Goal: Communication & Community: Answer question/provide support

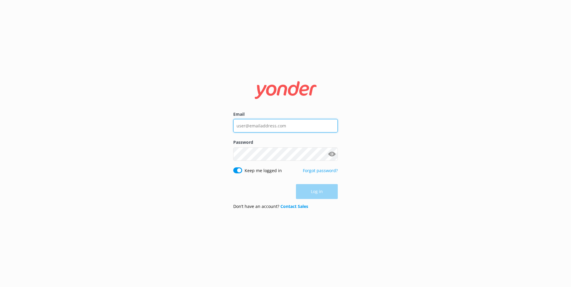
type input "[EMAIL_ADDRESS][PERSON_NAME][DOMAIN_NAME]"
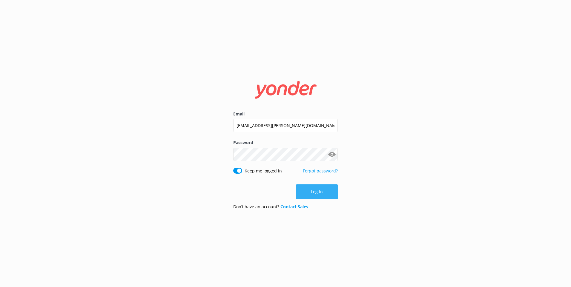
click at [308, 185] on div "Log in" at bounding box center [285, 192] width 105 height 15
click at [308, 188] on button "Log in" at bounding box center [317, 192] width 42 height 15
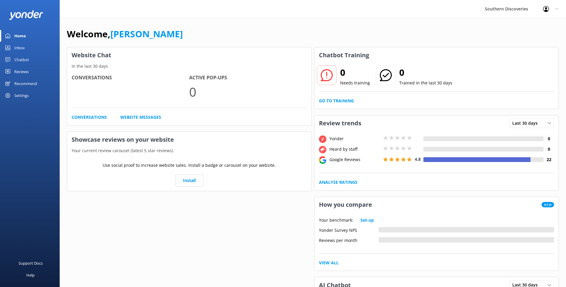
click at [12, 44] on link "Inbox" at bounding box center [30, 48] width 60 height 12
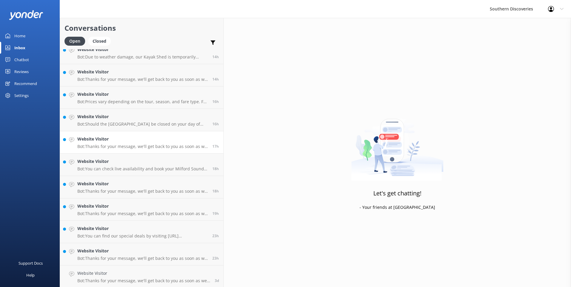
scroll to position [232, 0]
click at [124, 228] on h4 "Website Visitor" at bounding box center [142, 228] width 130 height 7
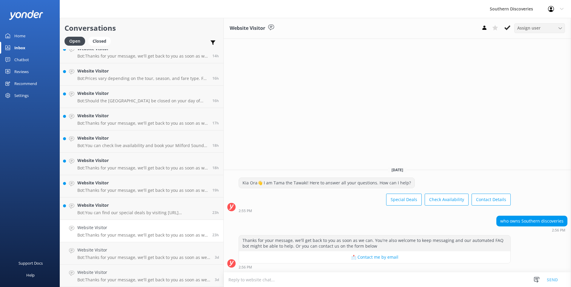
click at [528, 33] on div "Assign user [PERSON_NAME] [PERSON_NAME] [PERSON_NAME] [PERSON_NAME] [PERSON_NAM…" at bounding box center [539, 28] width 51 height 10
click at [533, 68] on div "[PERSON_NAME]" at bounding box center [531, 69] width 28 height 6
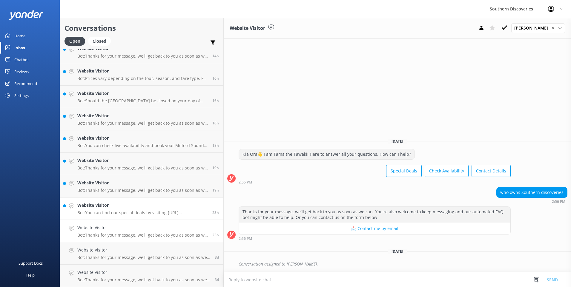
click at [117, 216] on link "Website Visitor Bot: You can find our special deals by visiting [URL][DOMAIN_NA…" at bounding box center [141, 209] width 163 height 22
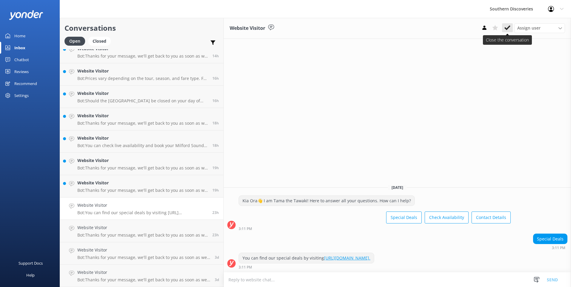
click at [508, 31] on icon at bounding box center [507, 28] width 6 height 6
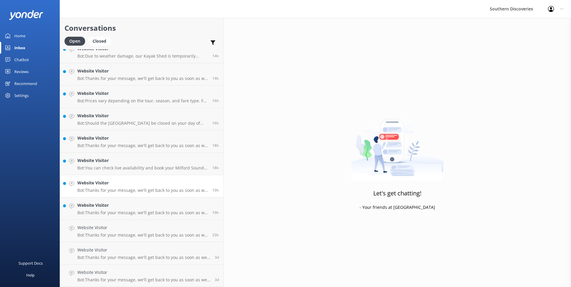
scroll to position [210, 0]
drag, startPoint x: 103, startPoint y: 185, endPoint x: 113, endPoint y: 180, distance: 11.1
click at [104, 185] on h4 "Website Visitor" at bounding box center [142, 183] width 130 height 7
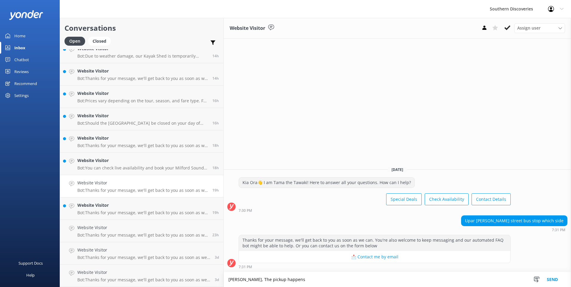
click at [247, 285] on textarea "[PERSON_NAME], The pickup happens" at bounding box center [397, 279] width 347 height 15
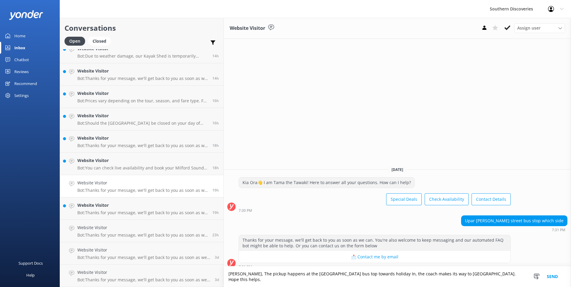
drag, startPoint x: 282, startPoint y: 279, endPoint x: 275, endPoint y: 281, distance: 7.6
drag, startPoint x: 460, startPoint y: 279, endPoint x: 171, endPoint y: 300, distance: 290.1
click at [171, 287] on html "Southern Discoveries Profile Settings Logout Home Inbox Chatbot Content Product…" at bounding box center [285, 143] width 571 height 287
type textarea "[PERSON_NAME], the pickup happens at the [GEOGRAPHIC_DATA] bus top towards holi…"
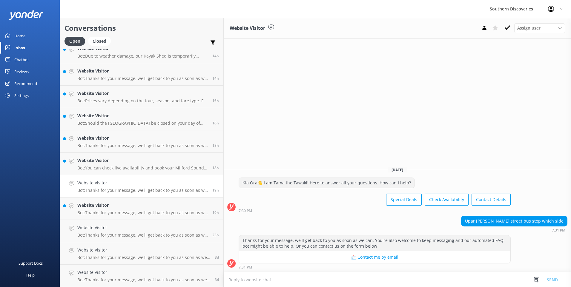
paste textarea "Kia ora, the pickup is at the [GEOGRAPHIC_DATA][PERSON_NAME] bus stop, heading …"
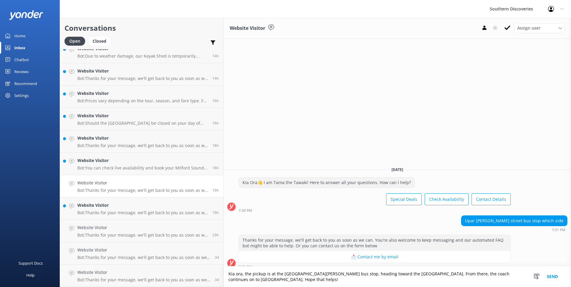
click at [358, 280] on textarea "Kia ora, the pickup is at the [GEOGRAPHIC_DATA][PERSON_NAME] bus stop, heading …" at bounding box center [397, 277] width 347 height 21
type textarea "Kia ora, the pickup is at the [GEOGRAPHIC_DATA][PERSON_NAME] bus stop, heading …"
click at [553, 278] on button "Send" at bounding box center [552, 277] width 22 height 21
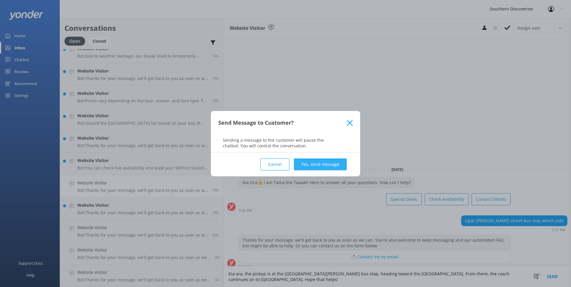
click at [325, 165] on button "Yes, send message" at bounding box center [320, 165] width 53 height 12
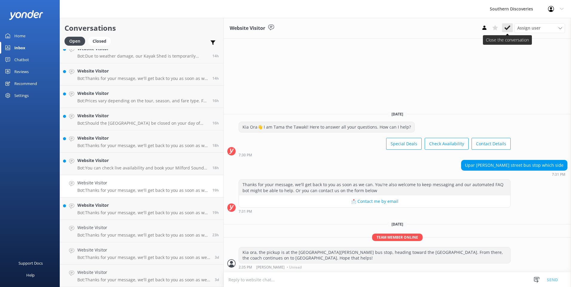
click at [511, 28] on button at bounding box center [507, 27] width 11 height 9
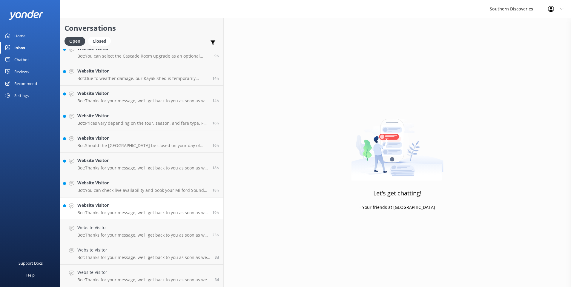
scroll to position [188, 0]
click at [102, 200] on link "Website Visitor Bot: Thanks for your message, we'll get back to you as soon as …" at bounding box center [141, 209] width 163 height 22
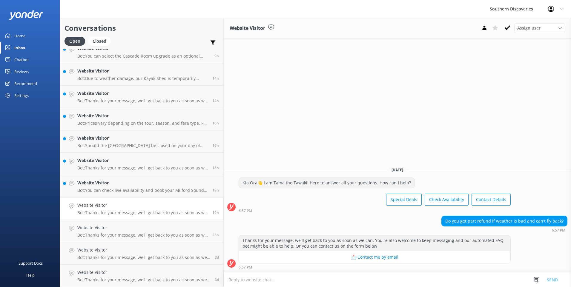
click at [397, 276] on textarea at bounding box center [397, 280] width 347 height 15
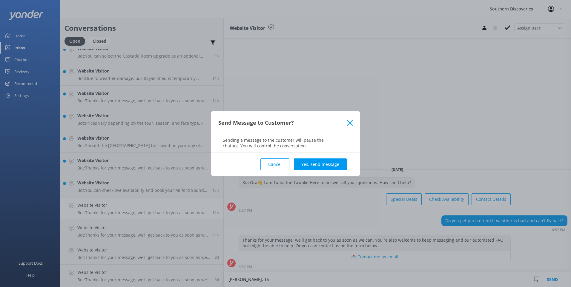
drag, startPoint x: 275, startPoint y: 166, endPoint x: 267, endPoint y: 191, distance: 26.3
click at [274, 167] on button "Cancel" at bounding box center [274, 165] width 29 height 12
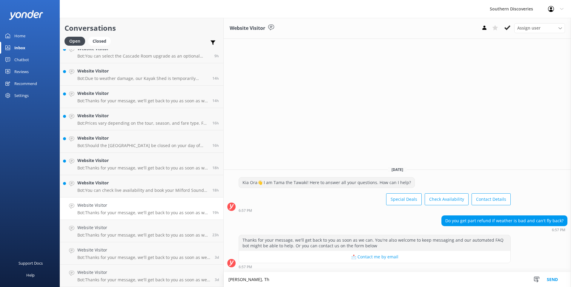
drag, startPoint x: 222, startPoint y: 284, endPoint x: 231, endPoint y: 276, distance: 11.6
click at [226, 280] on textarea "[PERSON_NAME], Th" at bounding box center [397, 279] width 347 height 15
type textarea "Kia Ora, that is correct, if there is a cancellation due to weather, we do give…"
click at [550, 279] on button "Send" at bounding box center [552, 279] width 22 height 15
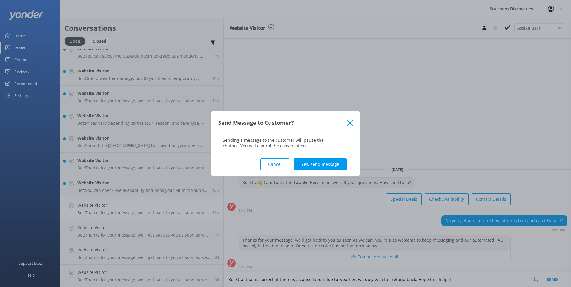
drag, startPoint x: 319, startPoint y: 162, endPoint x: 308, endPoint y: 159, distance: 11.2
click at [317, 162] on button "Yes, send message" at bounding box center [320, 165] width 53 height 12
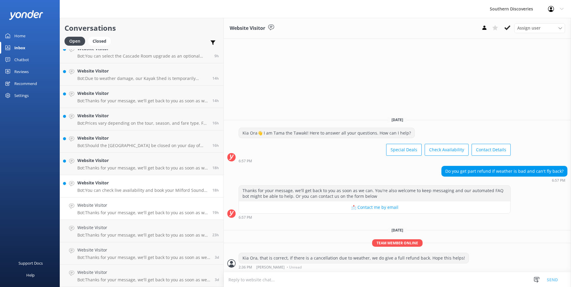
click at [122, 185] on h4 "Website Visitor" at bounding box center [142, 183] width 130 height 7
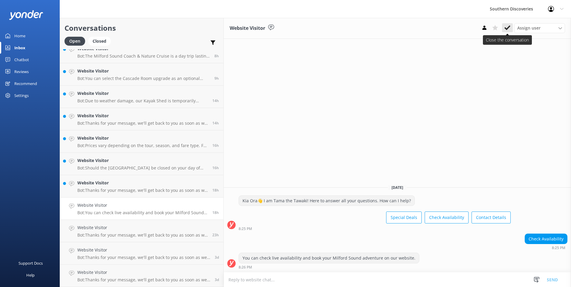
click at [510, 29] on icon at bounding box center [507, 28] width 6 height 6
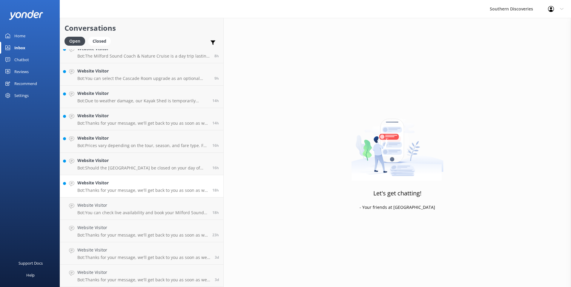
scroll to position [165, 0]
click at [104, 214] on p "Bot: Thanks for your message, we'll get back to you as soon as we can. You're a…" at bounding box center [142, 212] width 130 height 5
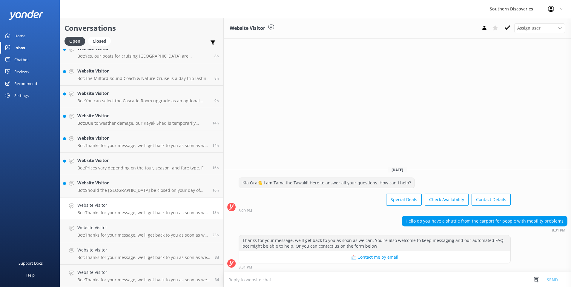
drag, startPoint x: 391, startPoint y: 282, endPoint x: 392, endPoint y: 279, distance: 3.3
click at [391, 282] on textarea at bounding box center [397, 280] width 347 height 15
type textarea "H"
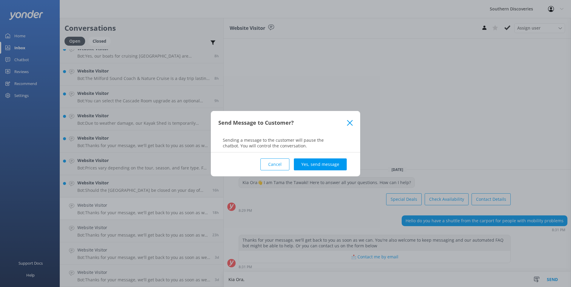
drag, startPoint x: 282, startPoint y: 159, endPoint x: 280, endPoint y: 165, distance: 6.2
click at [283, 159] on button "Cancel" at bounding box center [274, 165] width 29 height 12
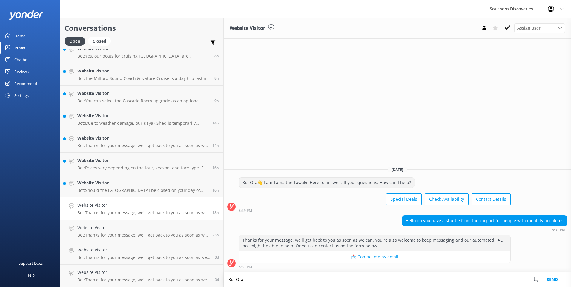
drag, startPoint x: 236, startPoint y: 275, endPoint x: 243, endPoint y: 269, distance: 9.6
click at [239, 274] on textarea "Kia Ora," at bounding box center [397, 279] width 347 height 15
drag, startPoint x: 259, startPoint y: 277, endPoint x: 265, endPoint y: 280, distance: 6.9
click at [259, 277] on textarea "[PERSON_NAME], thank you for reaching out," at bounding box center [397, 279] width 347 height 15
click at [420, 280] on textarea "[PERSON_NAME], thank you for reaching out, yes there is a shuttle that runs eve…" at bounding box center [397, 279] width 347 height 15
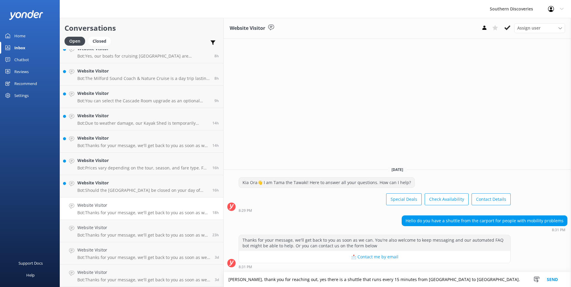
click at [479, 279] on textarea "[PERSON_NAME], thank you for reaching out, yes there is a shuttle that runs eve…" at bounding box center [397, 279] width 347 height 15
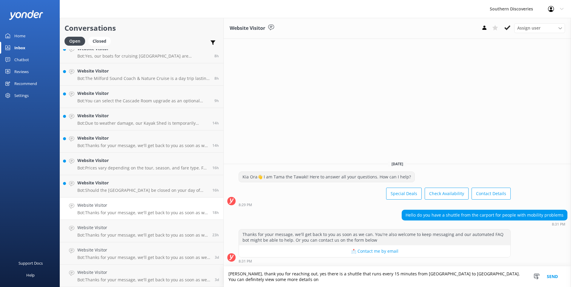
drag, startPoint x: 458, startPoint y: 274, endPoint x: 461, endPoint y: 272, distance: 3.6
click at [462, 282] on textarea "[PERSON_NAME], thank you for reaching out, yes there is a shuttle that runs eve…" at bounding box center [397, 277] width 347 height 21
type textarea "[PERSON_NAME], thank you for reaching out, yes there is a shuttle that runs eve…"
click at [553, 271] on button "Send" at bounding box center [552, 277] width 22 height 21
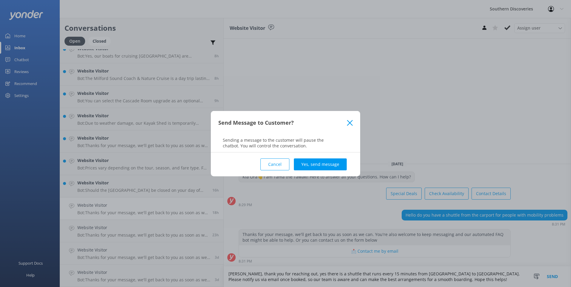
drag, startPoint x: 316, startPoint y: 160, endPoint x: 318, endPoint y: 157, distance: 3.6
click at [316, 160] on button "Yes, send message" at bounding box center [320, 165] width 53 height 12
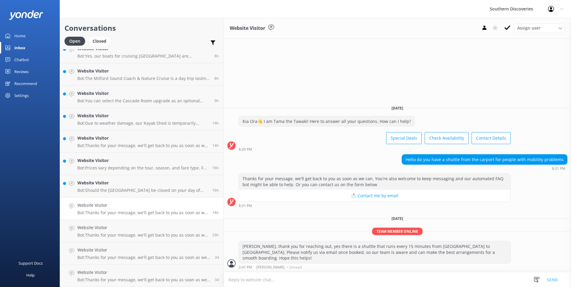
click at [509, 24] on button at bounding box center [507, 27] width 11 height 9
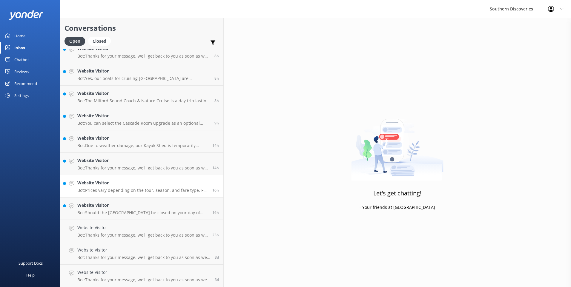
scroll to position [143, 0]
click at [104, 210] on div "Website Visitor Bot: Should the [GEOGRAPHIC_DATA] be closed on your day of trav…" at bounding box center [142, 208] width 130 height 13
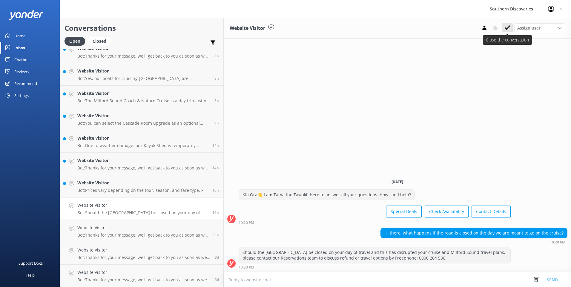
click at [506, 30] on icon at bounding box center [507, 28] width 6 height 6
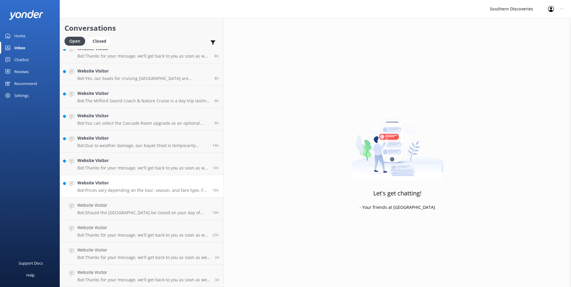
click at [124, 189] on p "Bot: Prices vary depending on the tour, season, and fare type. For the most up-…" at bounding box center [142, 190] width 130 height 5
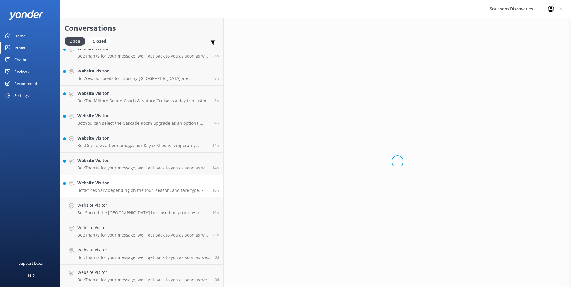
scroll to position [120, 0]
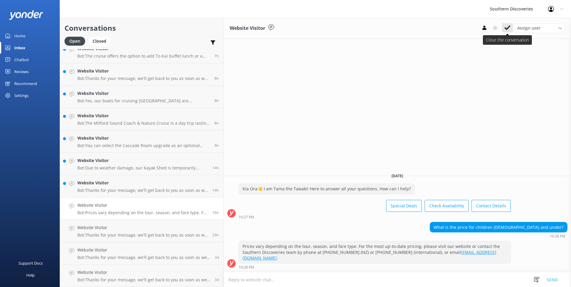
click at [510, 23] on button at bounding box center [507, 27] width 11 height 9
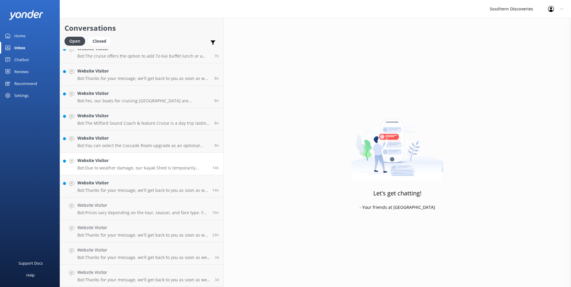
scroll to position [98, 0]
drag, startPoint x: 101, startPoint y: 183, endPoint x: 110, endPoint y: 179, distance: 10.2
click at [102, 183] on h4 "Website Visitor" at bounding box center [142, 183] width 130 height 7
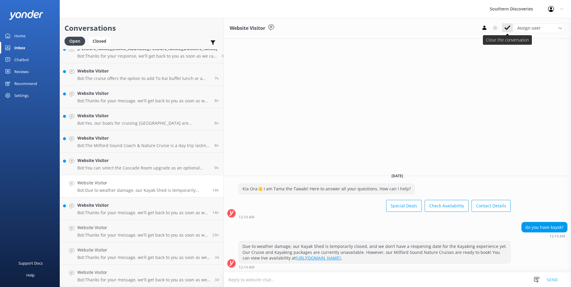
click at [504, 27] on button at bounding box center [507, 27] width 11 height 9
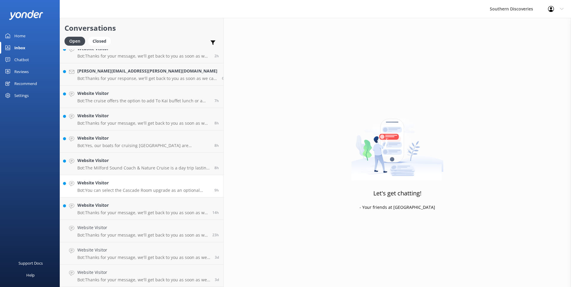
scroll to position [76, 0]
click at [96, 199] on link "Website Visitor Bot: Thanks for your message, we'll get back to you as soon as …" at bounding box center [141, 209] width 163 height 22
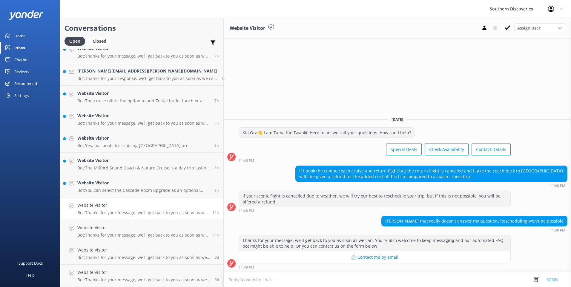
click at [261, 274] on textarea at bounding box center [397, 280] width 347 height 15
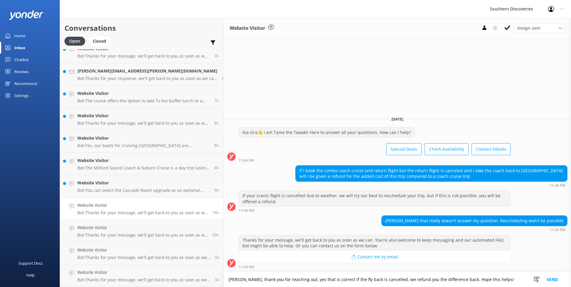
type textarea "[PERSON_NAME], thank you for reaching out, yes that is correct if the fly back …"
click at [555, 277] on button "Send" at bounding box center [552, 279] width 22 height 15
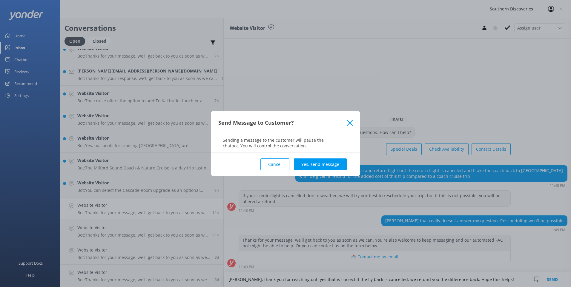
click at [324, 168] on button "Yes, send message" at bounding box center [320, 165] width 53 height 12
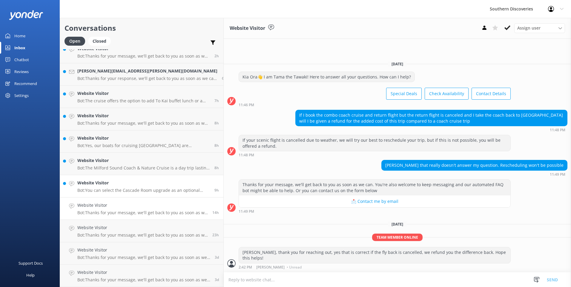
click at [92, 190] on p "Bot: You can select the Cascade Room upgrade as an optional add-on when booking…" at bounding box center [143, 190] width 133 height 5
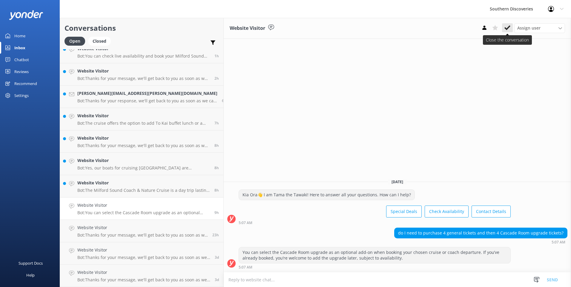
click at [507, 29] on use at bounding box center [507, 27] width 6 height 5
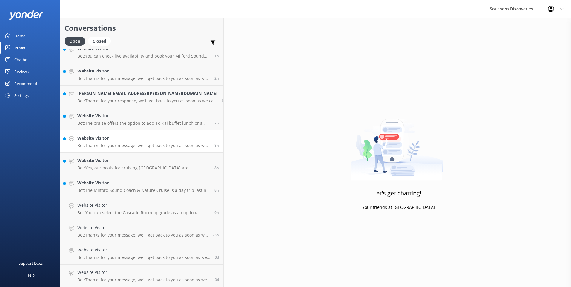
scroll to position [53, 0]
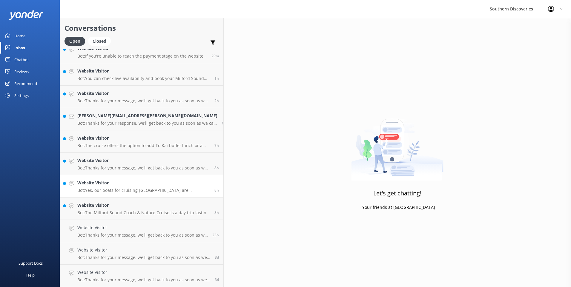
click at [89, 185] on h4 "Website Visitor" at bounding box center [143, 183] width 133 height 7
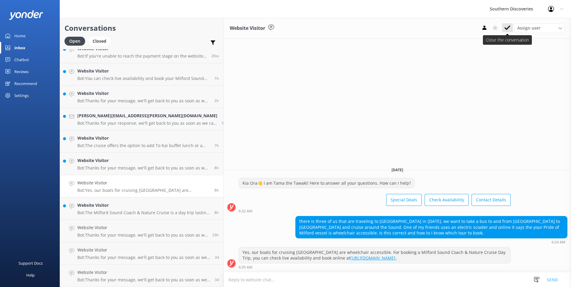
click at [507, 26] on icon at bounding box center [507, 28] width 6 height 6
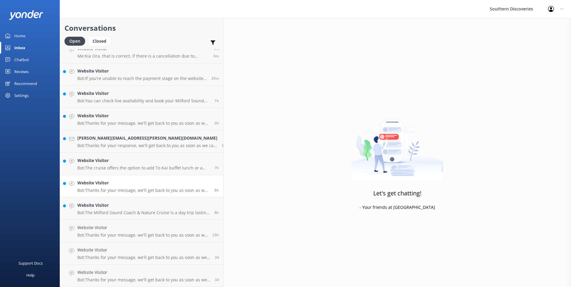
scroll to position [31, 0]
click at [132, 167] on p "Bot: The cruise offers the option to add To Kai buffet lunch or a picnic lunch.…" at bounding box center [143, 167] width 133 height 5
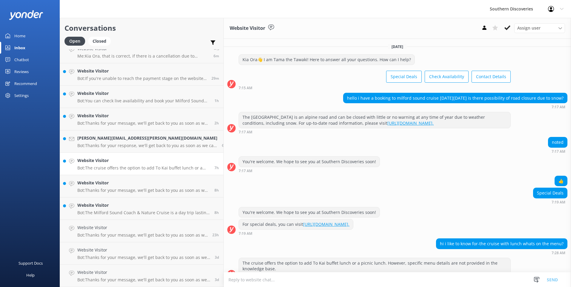
scroll to position [5, 0]
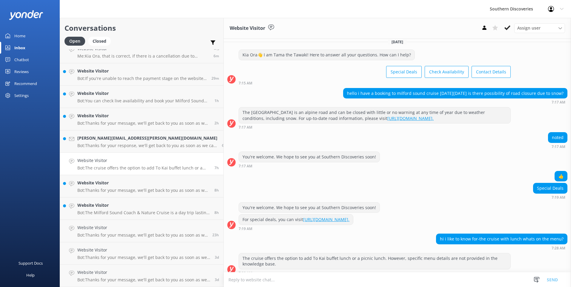
click at [509, 26] on icon at bounding box center [507, 28] width 6 height 6
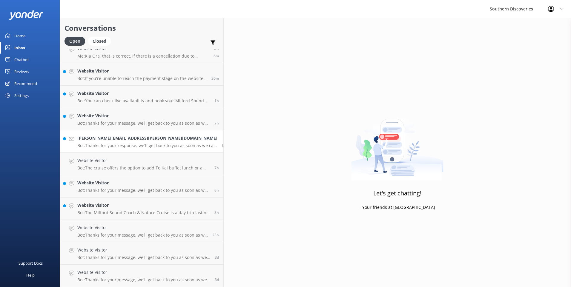
scroll to position [8, 0]
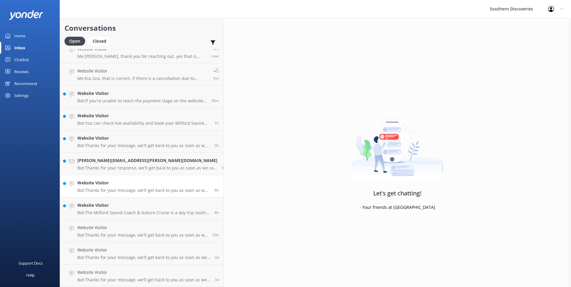
click at [90, 191] on p "Bot: Thanks for your message, we'll get back to you as soon as we can. You're a…" at bounding box center [143, 190] width 133 height 5
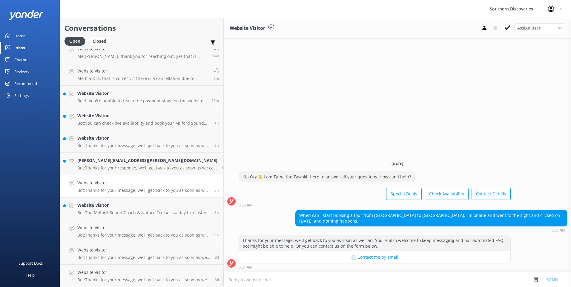
click at [285, 278] on textarea at bounding box center [397, 280] width 347 height 15
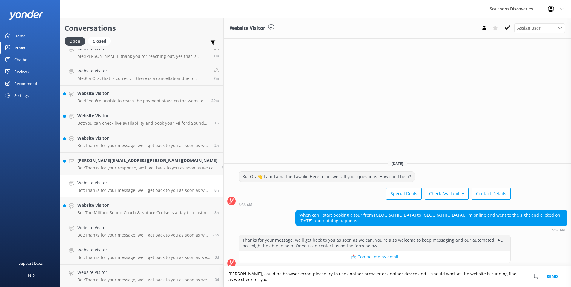
click at [510, 284] on textarea "[PERSON_NAME], could be browser error, please try to use another browser or ano…" at bounding box center [397, 277] width 347 height 21
type textarea "[PERSON_NAME], could be browser error, please try to use another browser or ano…"
click at [551, 278] on button "Send" at bounding box center [552, 277] width 22 height 21
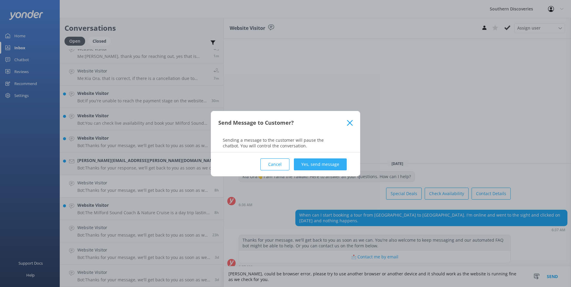
click at [308, 164] on button "Yes, send message" at bounding box center [320, 165] width 53 height 12
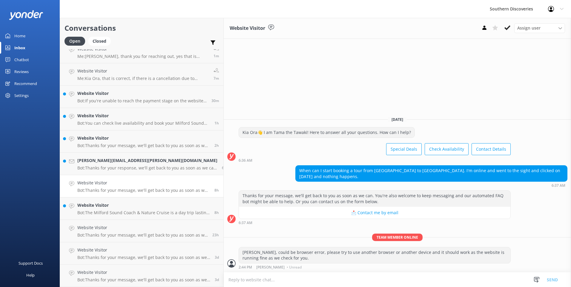
drag, startPoint x: 505, startPoint y: 28, endPoint x: 488, endPoint y: 38, distance: 19.7
click at [506, 28] on icon at bounding box center [507, 28] width 6 height 6
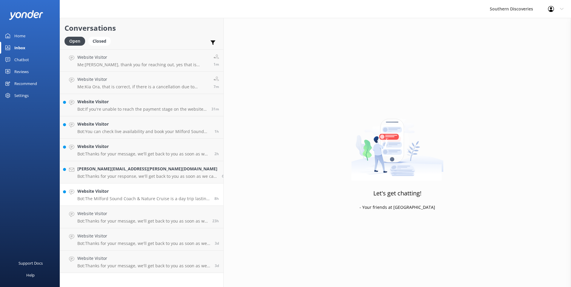
click at [104, 185] on link "Website Visitor Bot: The Milford Sound Coach & Nature Cruise is a day trip last…" at bounding box center [141, 195] width 163 height 22
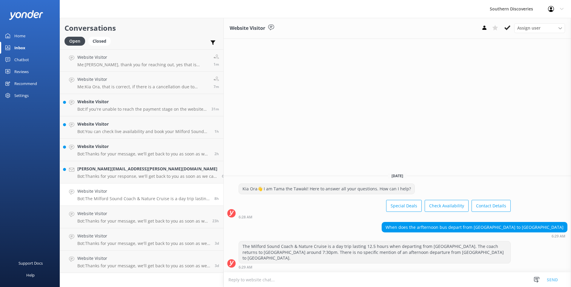
click at [507, 27] on icon at bounding box center [507, 28] width 6 height 6
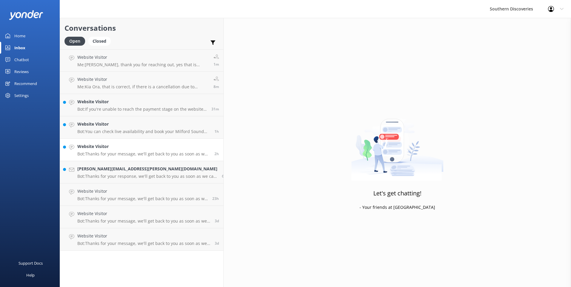
click at [116, 151] on p "Bot: Thanks for your message, we'll get back to you as soon as we can. You're a…" at bounding box center [143, 153] width 133 height 5
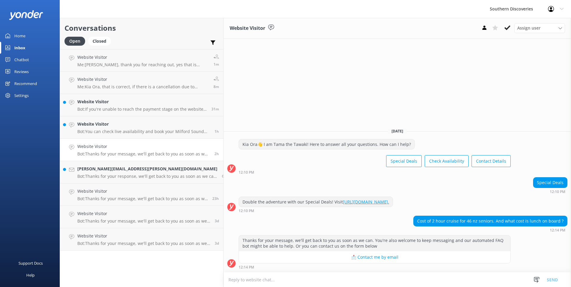
drag, startPoint x: 415, startPoint y: 279, endPoint x: 411, endPoint y: 279, distance: 4.2
click at [413, 279] on textarea at bounding box center [397, 280] width 347 height 15
type textarea "h"
type textarea "k"
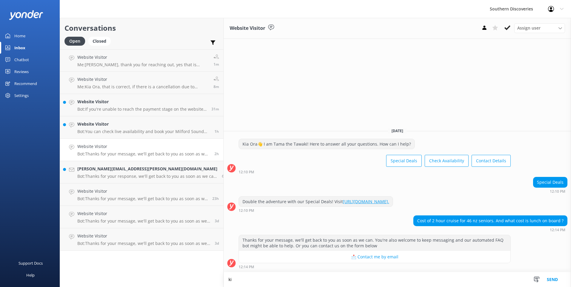
type textarea "k"
drag, startPoint x: 254, startPoint y: 277, endPoint x: 255, endPoint y: 272, distance: 4.6
click at [252, 279] on textarea "[PERSON_NAME], To know more" at bounding box center [397, 279] width 347 height 15
click at [268, 284] on textarea "[PERSON_NAME], we offer a 20% discount" at bounding box center [397, 279] width 347 height 15
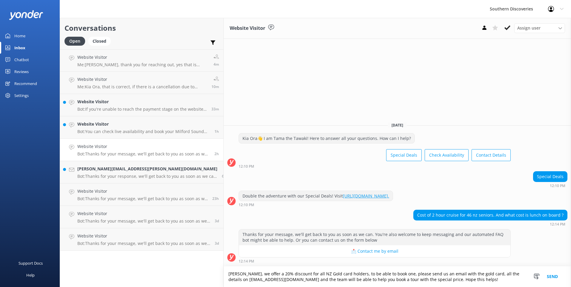
type textarea "[PERSON_NAME], we offer a 20% discount for all NZ Gold card holders, to be able…"
click at [552, 274] on button "Send" at bounding box center [552, 277] width 22 height 21
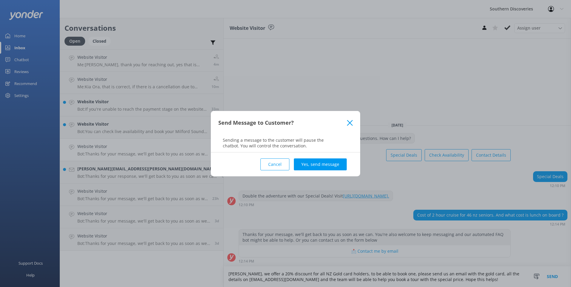
click at [331, 157] on div "Cancel Yes, send message" at bounding box center [285, 165] width 134 height 24
click at [332, 166] on button "Yes, send message" at bounding box center [320, 165] width 53 height 12
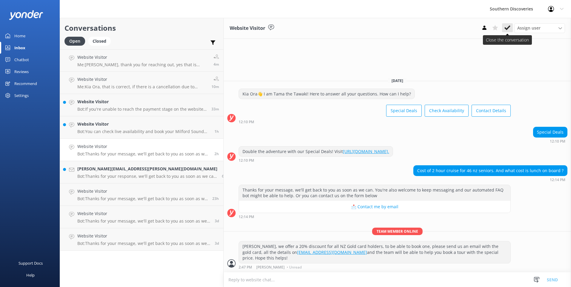
click at [511, 29] on button at bounding box center [507, 27] width 11 height 9
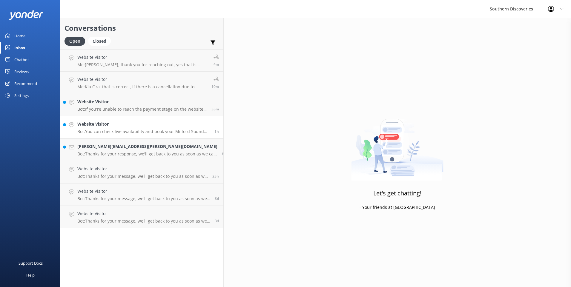
click at [108, 129] on p "Bot: You can check live availability and book your Milford Sound adventure on o…" at bounding box center [143, 131] width 133 height 5
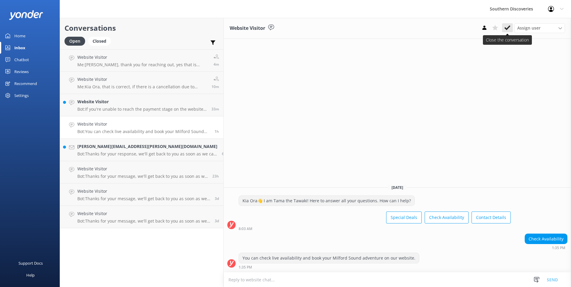
drag, startPoint x: 506, startPoint y: 26, endPoint x: 446, endPoint y: 31, distance: 59.7
click at [506, 26] on icon at bounding box center [507, 28] width 6 height 6
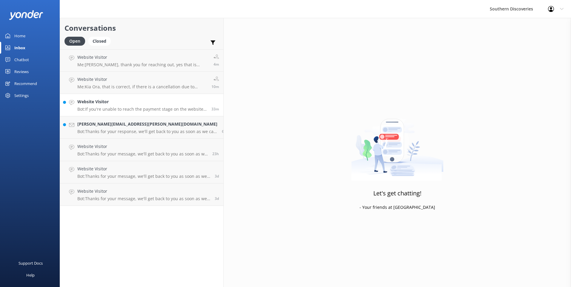
drag, startPoint x: 102, startPoint y: 99, endPoint x: 117, endPoint y: 97, distance: 15.0
click at [103, 98] on link "Website Visitor Bot: If you're unable to reach the payment stage on the website…" at bounding box center [141, 105] width 163 height 22
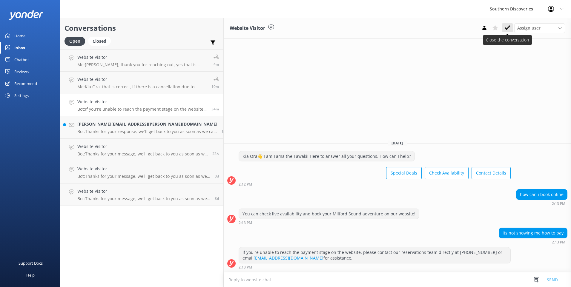
click at [508, 28] on use at bounding box center [507, 27] width 6 height 5
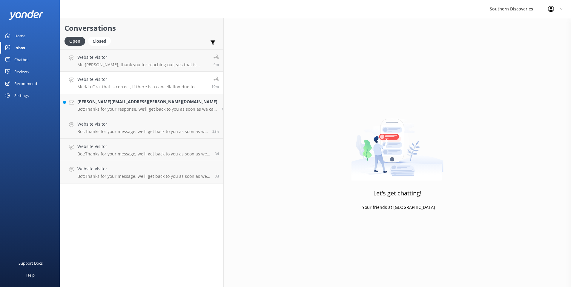
click at [132, 87] on p "Me: Kia Ora, that is correct, if there is a cancellation due to weather, we do …" at bounding box center [142, 86] width 130 height 5
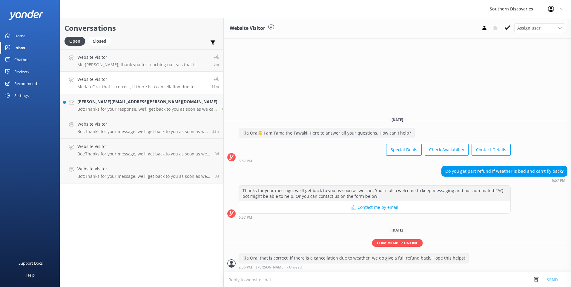
click at [311, 276] on textarea at bounding box center [397, 280] width 347 height 15
click at [509, 25] on icon at bounding box center [507, 28] width 6 height 6
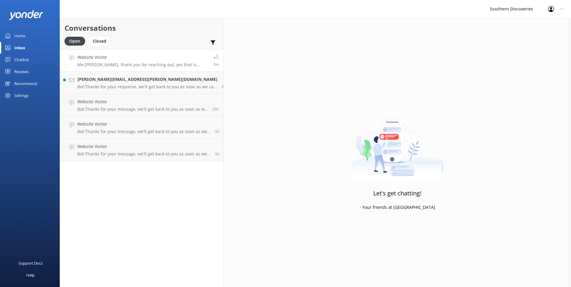
click at [117, 65] on p "Me: [PERSON_NAME], thank you for reaching out, yes that is correct if the fly b…" at bounding box center [143, 64] width 132 height 5
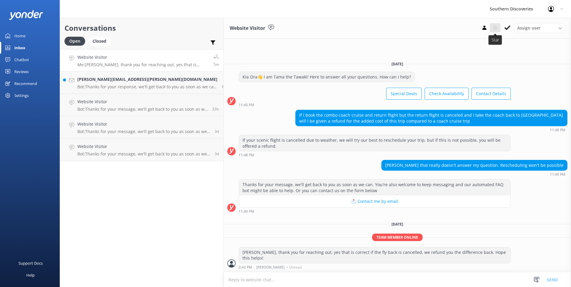
drag, startPoint x: 507, startPoint y: 27, endPoint x: 491, endPoint y: 26, distance: 15.8
click at [507, 26] on icon at bounding box center [507, 28] width 6 height 6
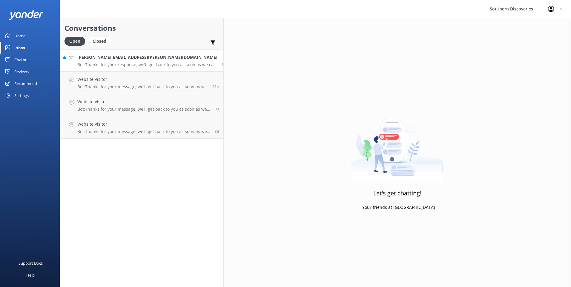
click at [138, 55] on h4 "[PERSON_NAME][EMAIL_ADDRESS][PERSON_NAME][DOMAIN_NAME]" at bounding box center [147, 57] width 140 height 7
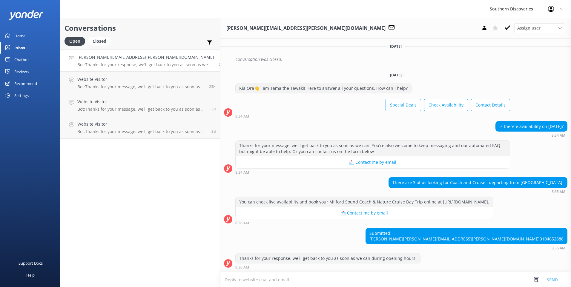
scroll to position [161, 0]
drag, startPoint x: 255, startPoint y: 282, endPoint x: 258, endPoint y: 283, distance: 3.1
click at [256, 283] on textarea at bounding box center [395, 280] width 351 height 15
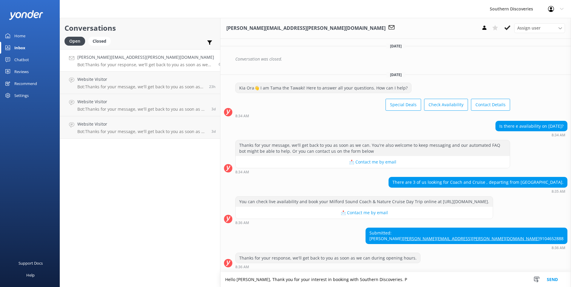
drag, startPoint x: 352, startPoint y: 282, endPoint x: 347, endPoint y: 280, distance: 5.7
click at [349, 282] on textarea "Hello [PERSON_NAME], Thank you for your interest in booking with Southern Disco…" at bounding box center [395, 279] width 351 height 15
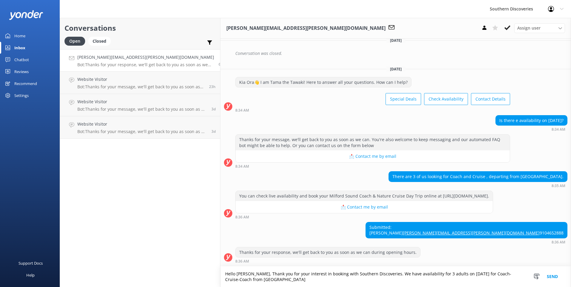
scroll to position [167, 0]
paste textarea "[URL][DOMAIN_NAME]"
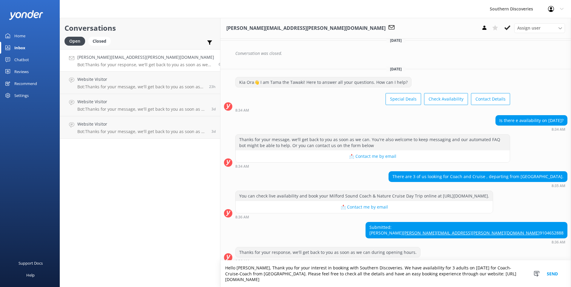
click at [488, 282] on textarea "Hello [PERSON_NAME], Thank you for your interest in booking with Southern Disco…" at bounding box center [395, 274] width 351 height 27
type textarea "Hello [PERSON_NAME], Thank you for your interest in booking with Southern Disco…"
click at [549, 275] on button "Send" at bounding box center [552, 274] width 22 height 27
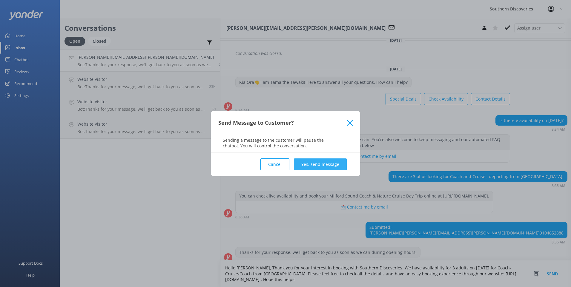
click at [325, 165] on button "Yes, send message" at bounding box center [320, 165] width 53 height 12
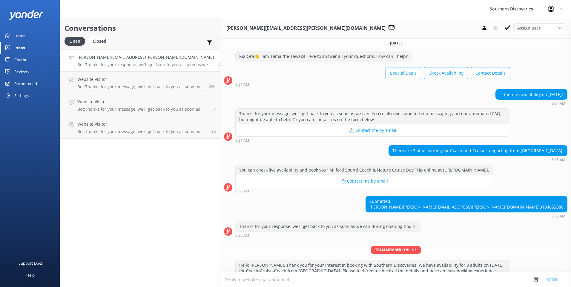
scroll to position [211, 0]
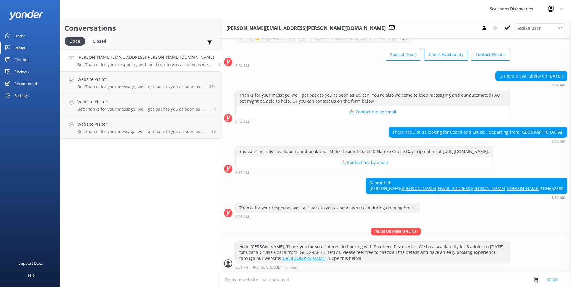
click at [505, 30] on icon at bounding box center [507, 28] width 6 height 6
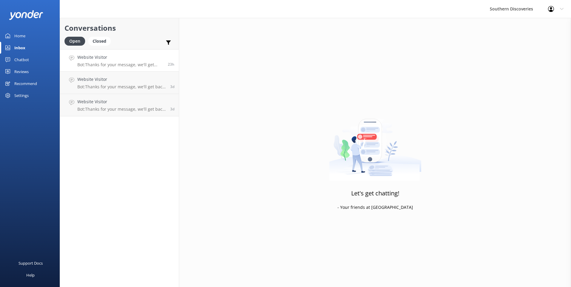
click at [123, 62] on div "Website Visitor Bot: Thanks for your message, we'll get back to you as soon as …" at bounding box center [120, 60] width 86 height 13
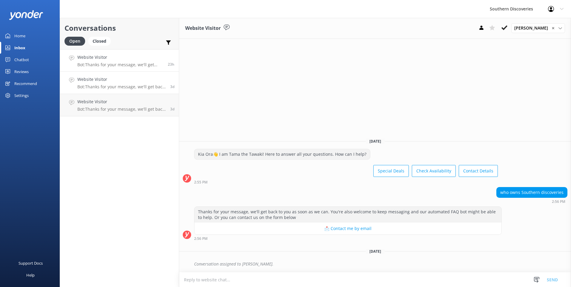
click at [136, 82] on h4 "Website Visitor" at bounding box center [121, 79] width 88 height 7
click at [117, 100] on h4 "Website Visitor" at bounding box center [121, 102] width 88 height 7
